Goal: Information Seeking & Learning: Learn about a topic

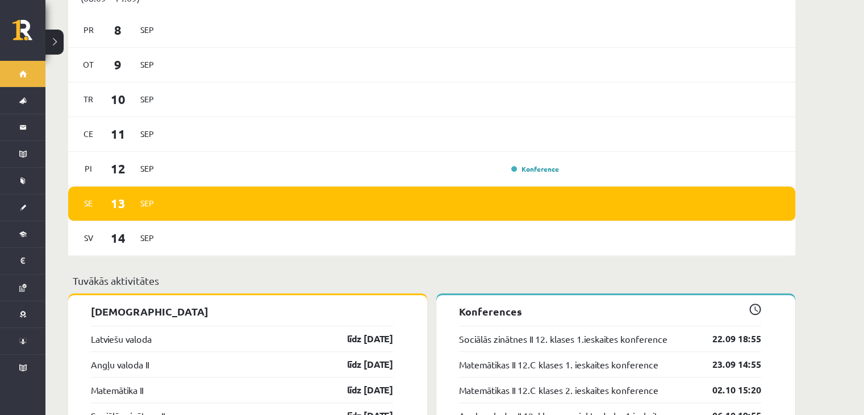
scroll to position [671, 0]
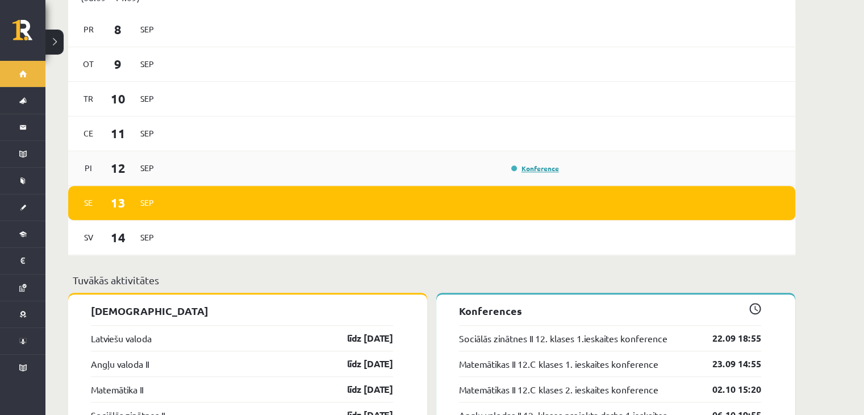
click at [542, 164] on link "Konference" at bounding box center [535, 168] width 48 height 9
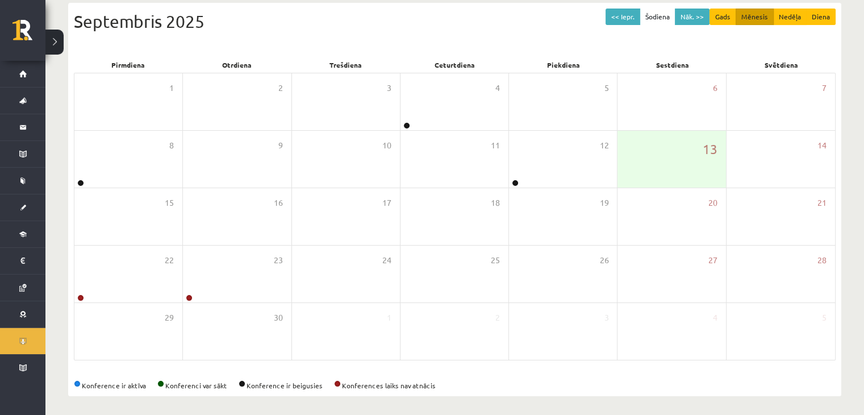
scroll to position [127, 0]
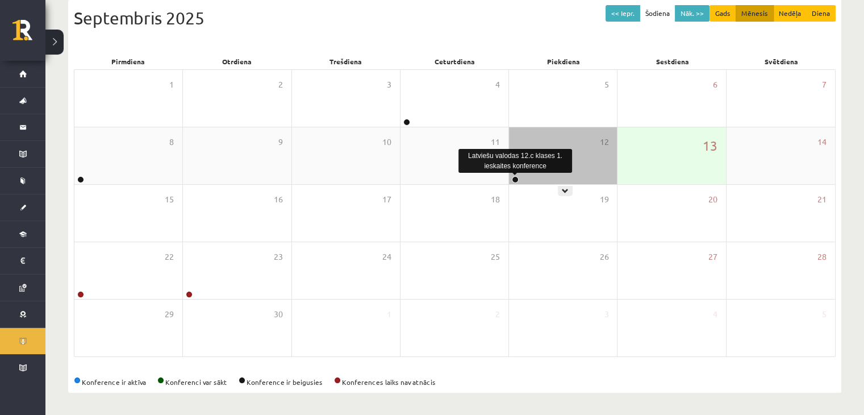
click at [516, 178] on link at bounding box center [515, 179] width 7 height 7
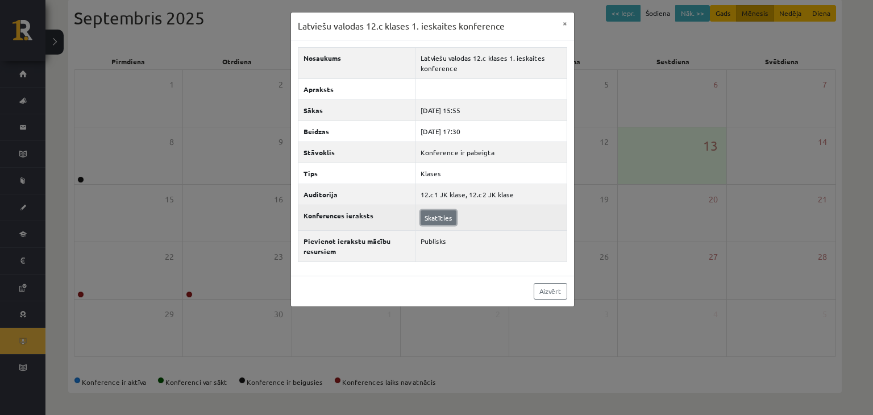
click at [431, 218] on link "Skatīties" at bounding box center [438, 217] width 36 height 15
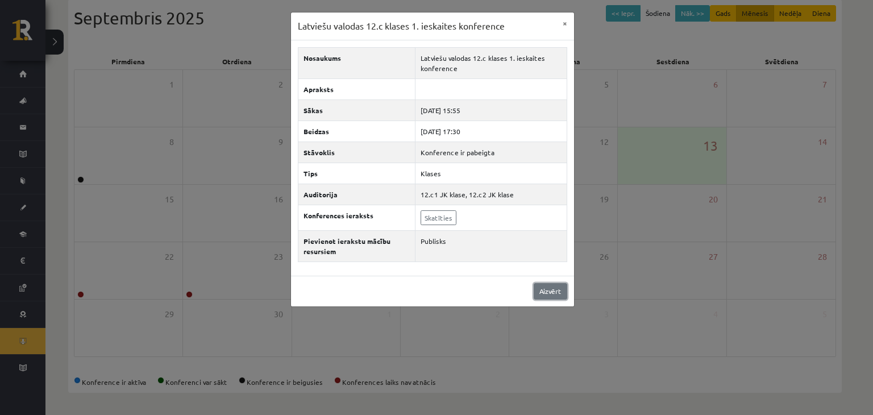
click at [560, 296] on link "Aizvērt" at bounding box center [551, 291] width 34 height 16
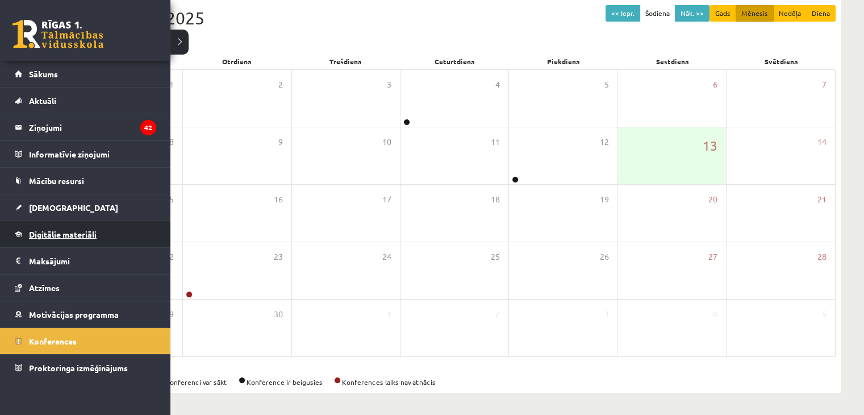
click at [38, 228] on link "Digitālie materiāli" at bounding box center [85, 234] width 141 height 26
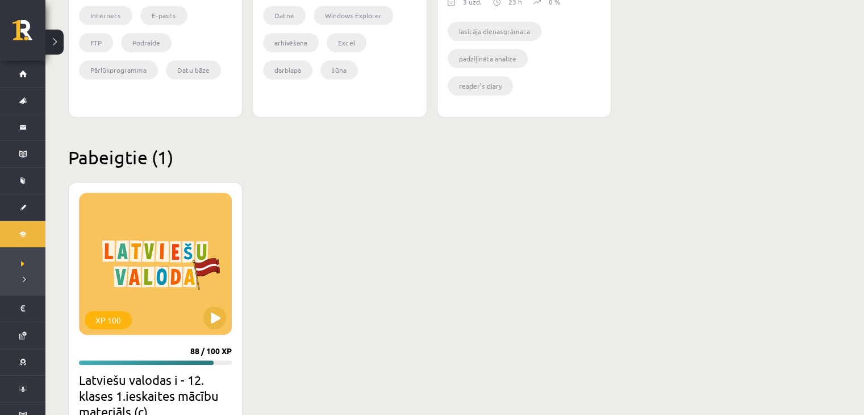
scroll to position [600, 0]
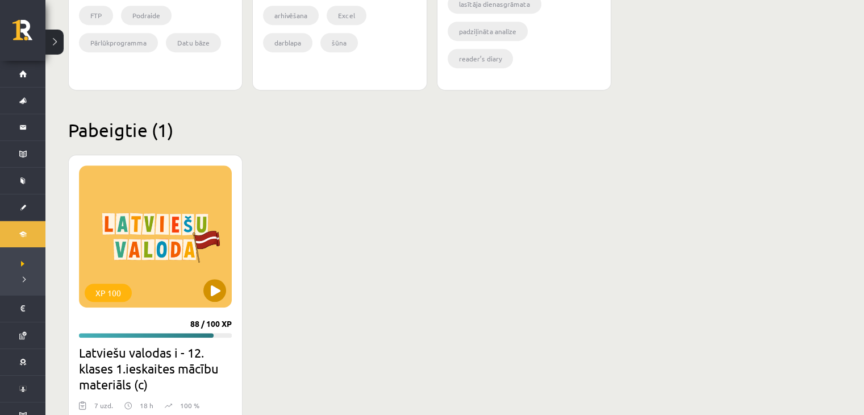
click at [172, 260] on div "XP 100" at bounding box center [155, 236] width 153 height 142
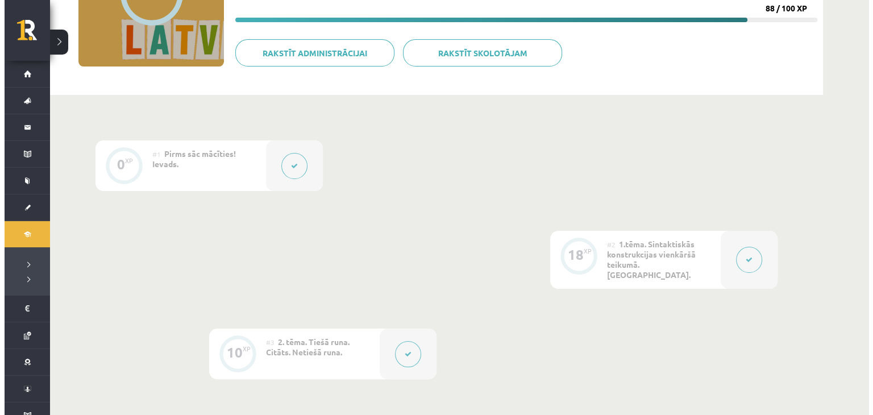
scroll to position [170, 0]
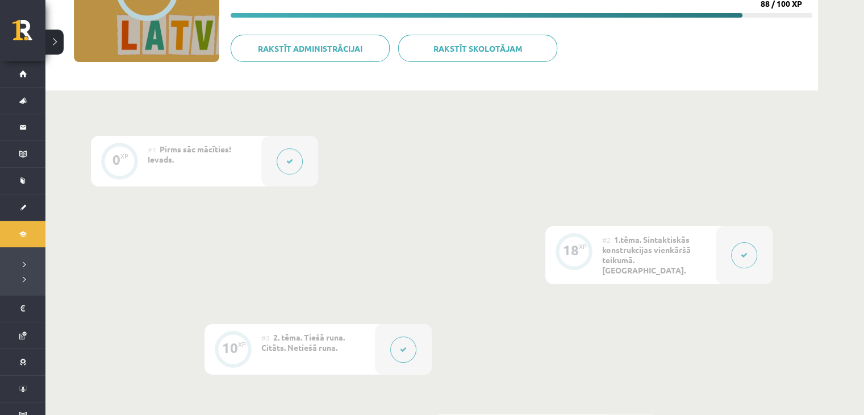
click at [746, 252] on icon at bounding box center [744, 255] width 7 height 7
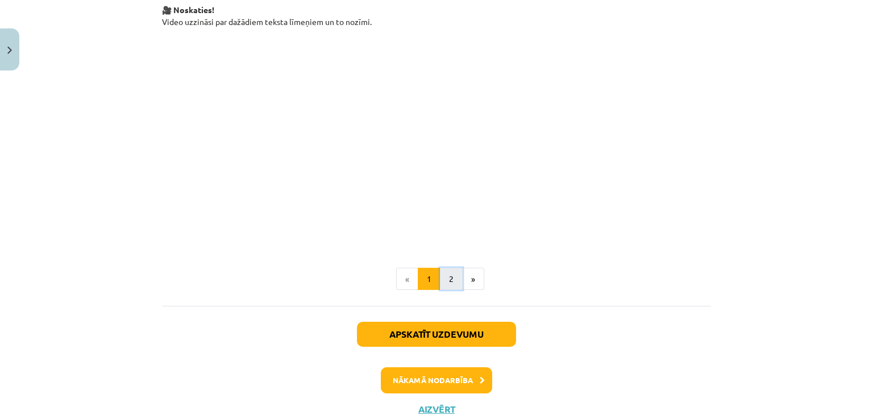
click at [443, 268] on button "2" at bounding box center [451, 279] width 23 height 23
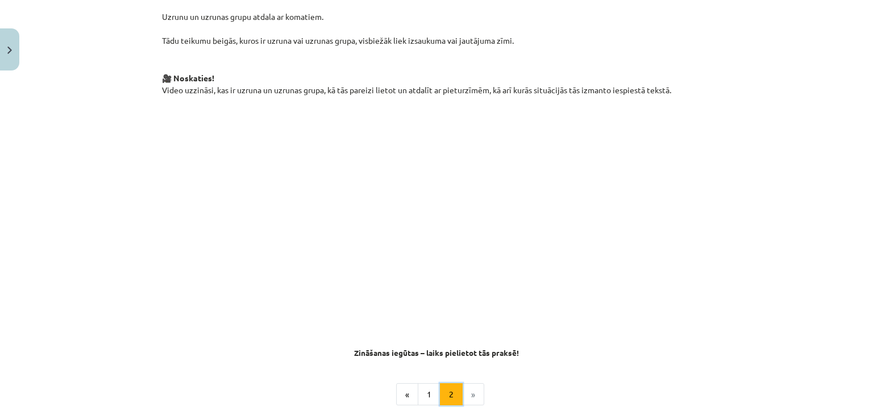
scroll to position [680, 0]
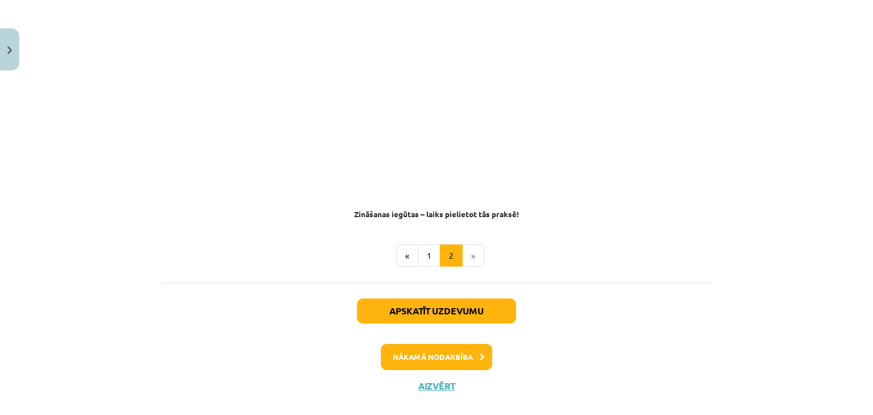
click at [468, 244] on li "»" at bounding box center [474, 255] width 22 height 23
click at [442, 380] on button "Aizvērt" at bounding box center [436, 385] width 43 height 11
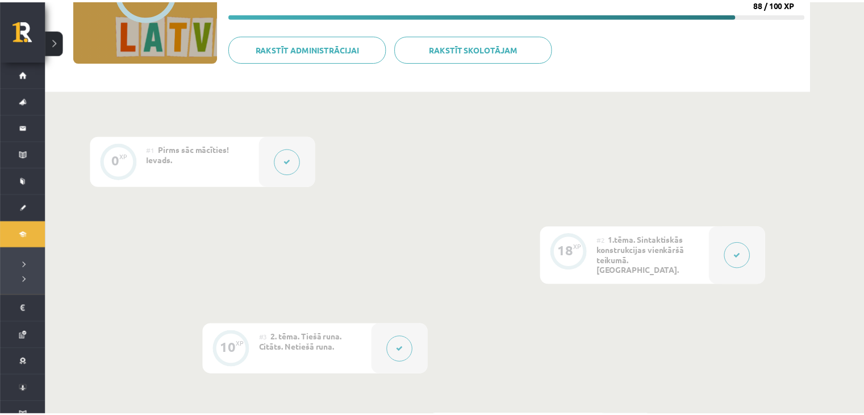
scroll to position [139, 0]
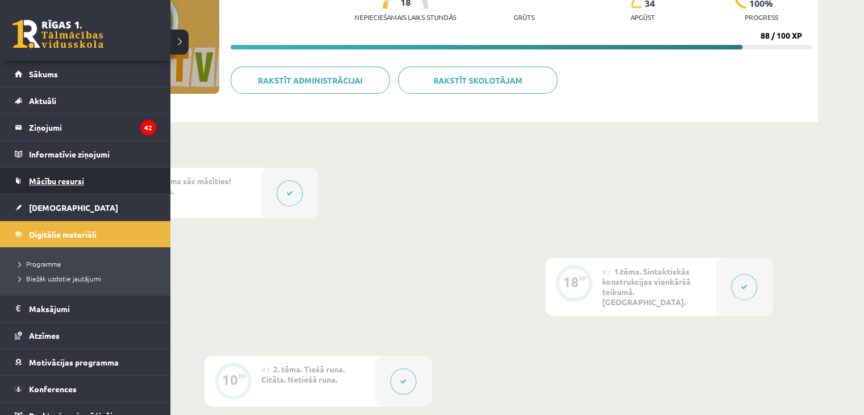
click at [31, 178] on span "Mācību resursi" at bounding box center [56, 181] width 55 height 10
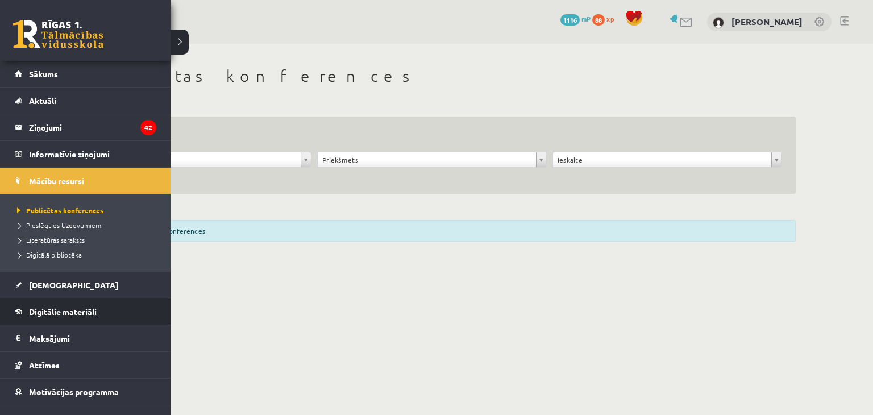
click at [68, 310] on span "Digitālie materiāli" at bounding box center [63, 311] width 68 height 10
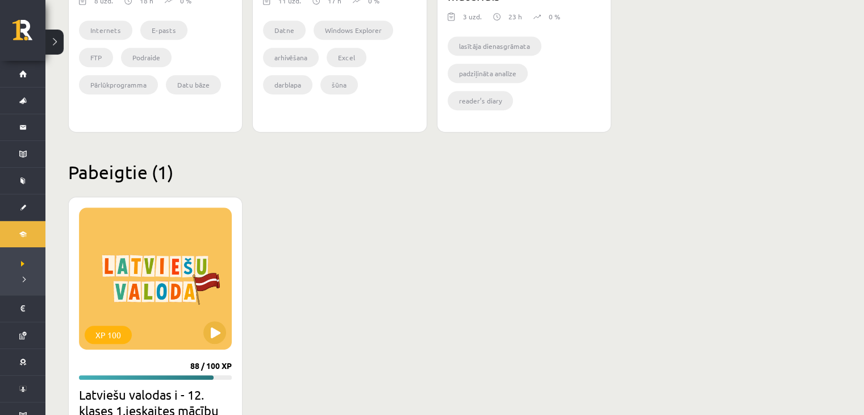
scroll to position [649, 0]
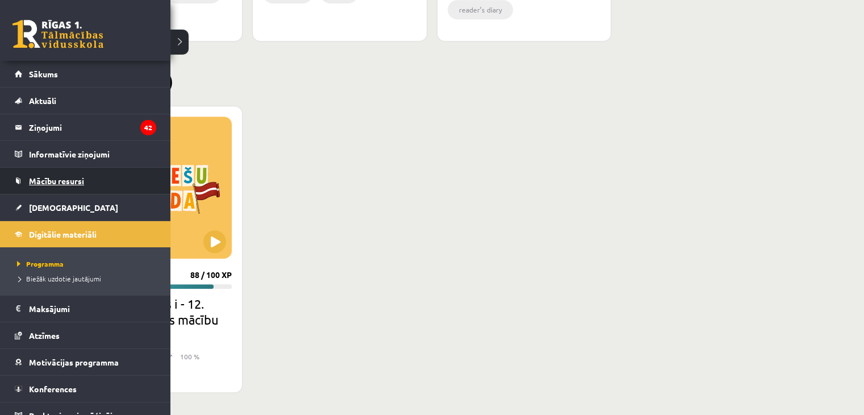
click at [66, 173] on link "Mācību resursi" at bounding box center [85, 181] width 141 height 26
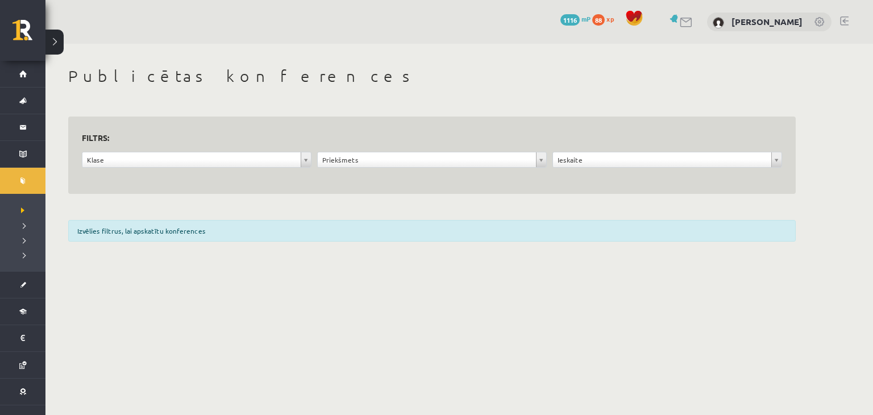
click at [207, 152] on div "Klase" at bounding box center [197, 160] width 230 height 16
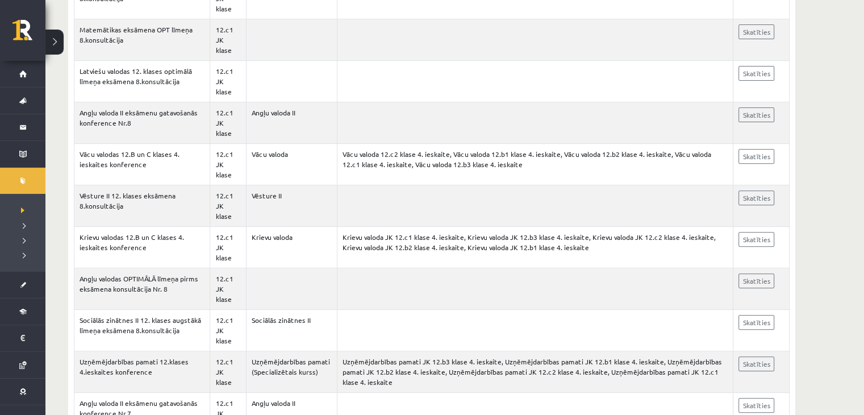
scroll to position [417, 0]
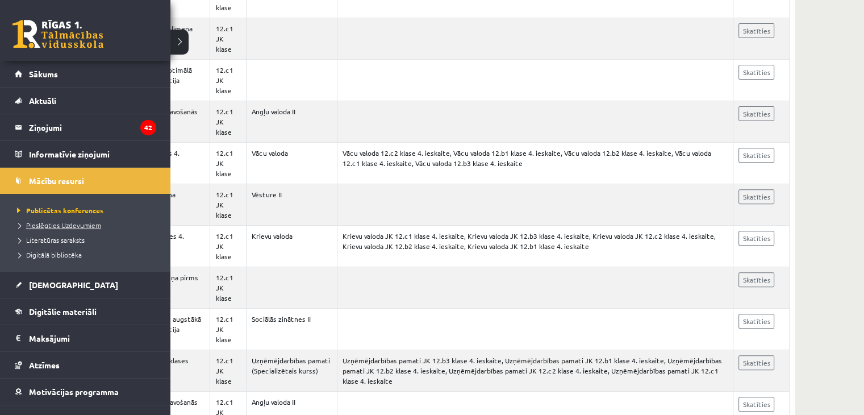
click at [38, 228] on span "Pieslēgties Uzdevumiem" at bounding box center [57, 224] width 87 height 9
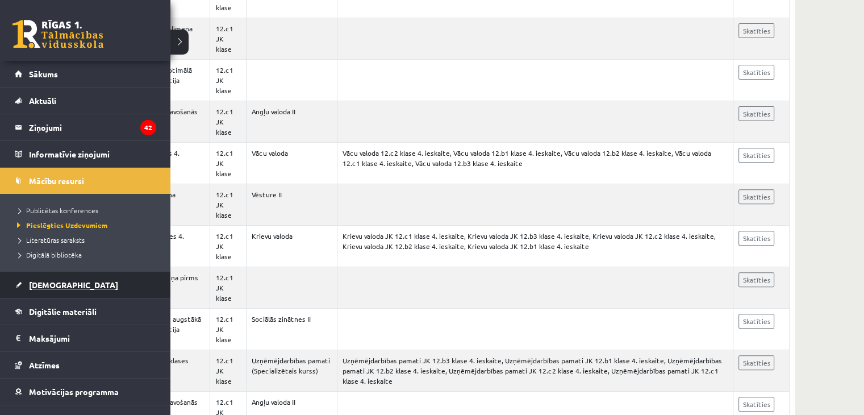
scroll to position [42, 0]
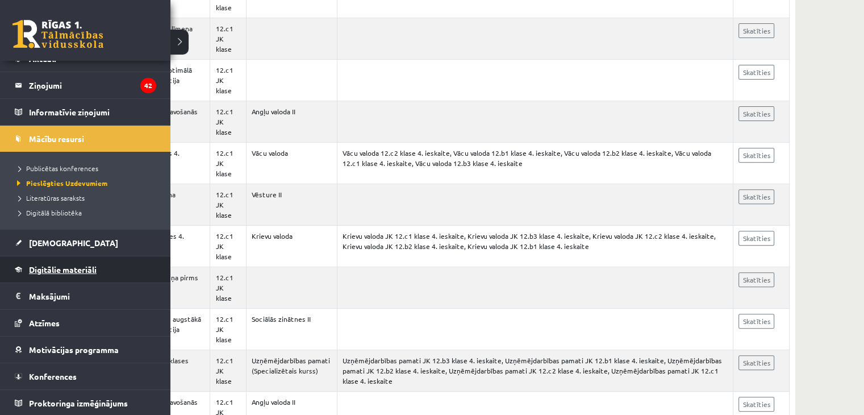
click at [57, 270] on span "Digitālie materiāli" at bounding box center [63, 269] width 68 height 10
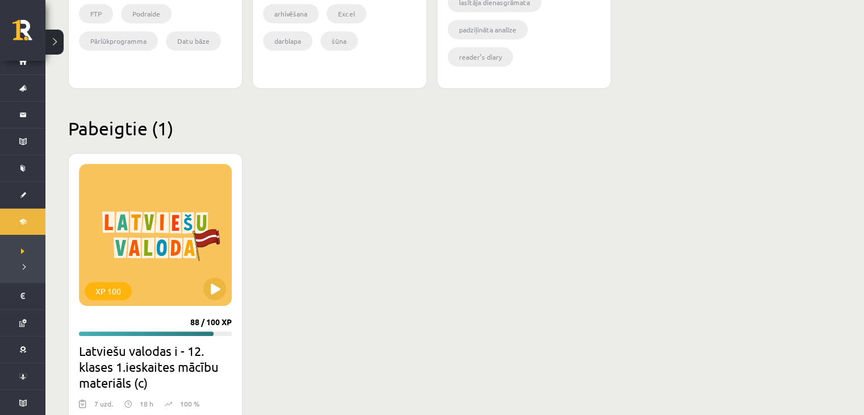
scroll to position [649, 0]
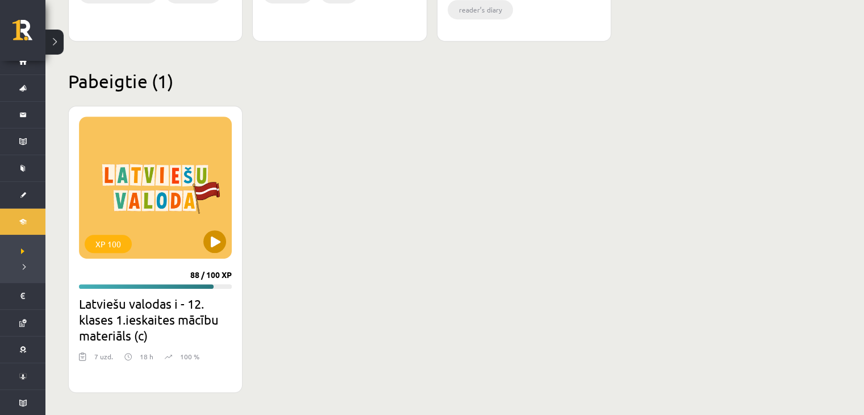
click at [159, 246] on div "XP 100" at bounding box center [155, 187] width 153 height 142
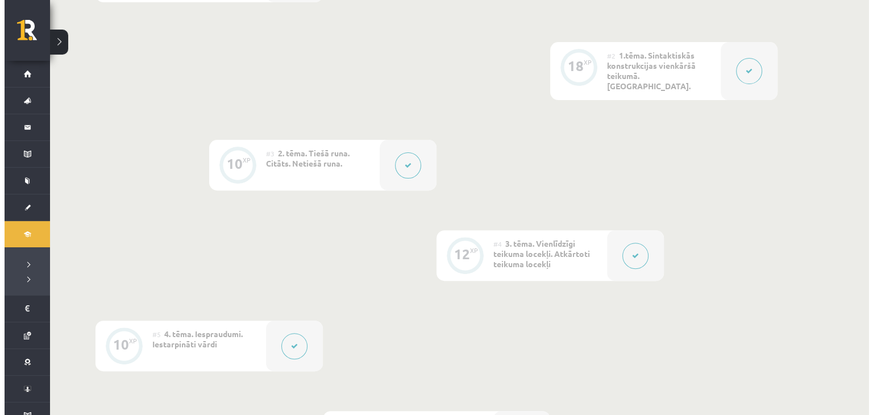
scroll to position [373, 0]
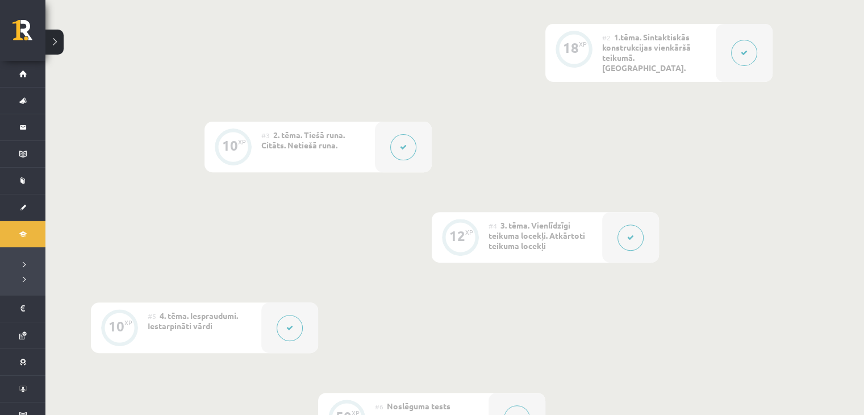
click at [395, 135] on button at bounding box center [403, 147] width 26 height 26
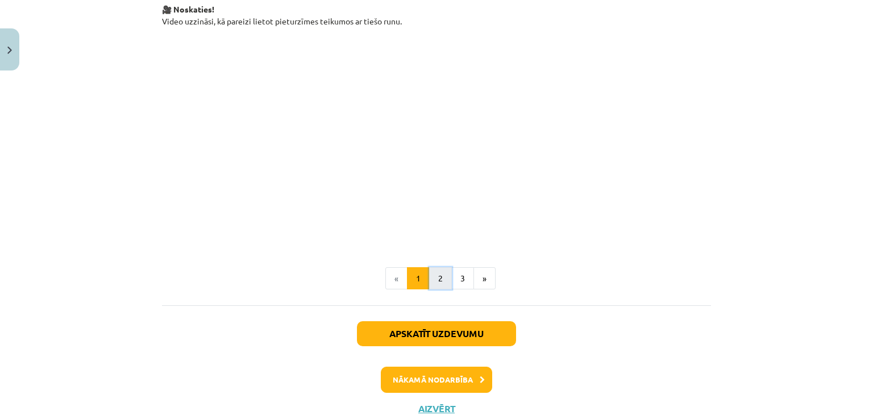
click at [435, 276] on button "2" at bounding box center [440, 278] width 23 height 23
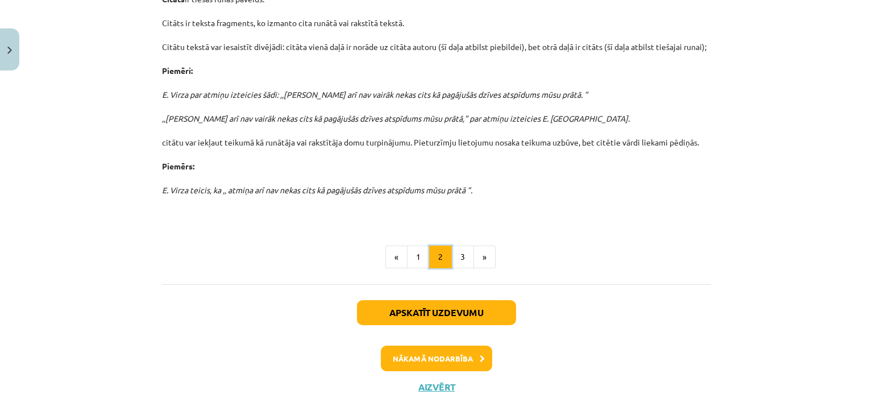
scroll to position [419, 0]
click at [466, 255] on button "3" at bounding box center [462, 256] width 23 height 23
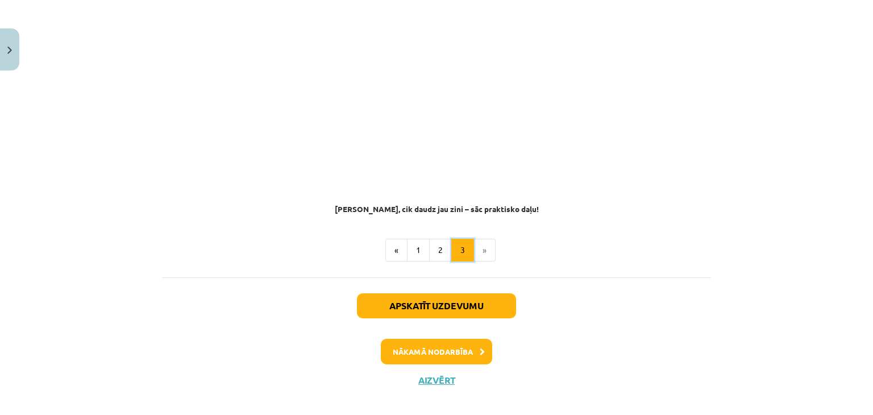
scroll to position [937, 0]
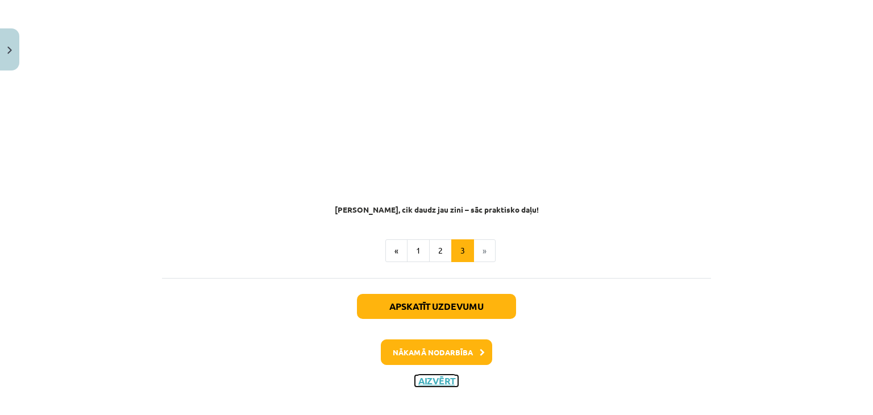
click at [440, 375] on button "Aizvērt" at bounding box center [436, 380] width 43 height 11
